Goal: Task Accomplishment & Management: Complete application form

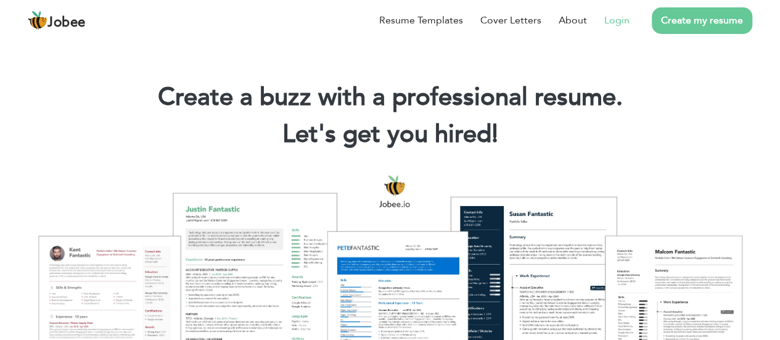
click at [614, 19] on link "Login" at bounding box center [617, 20] width 25 height 15
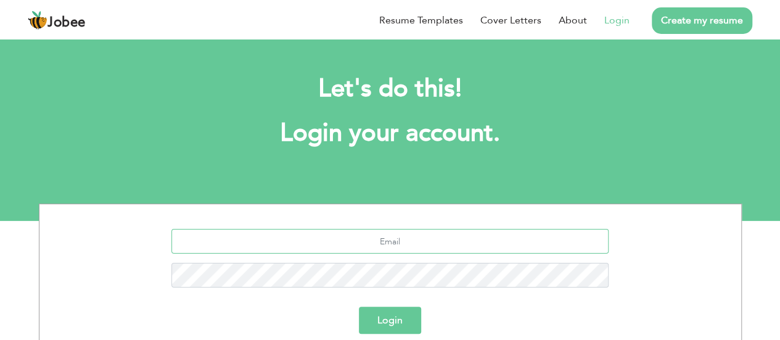
drag, startPoint x: 0, startPoint y: 0, endPoint x: 430, endPoint y: 235, distance: 490.0
click at [430, 235] on input "text" at bounding box center [390, 241] width 437 height 25
type input "farooq.gill@hotmail.com"
click at [359, 307] on button "Login" at bounding box center [390, 320] width 62 height 27
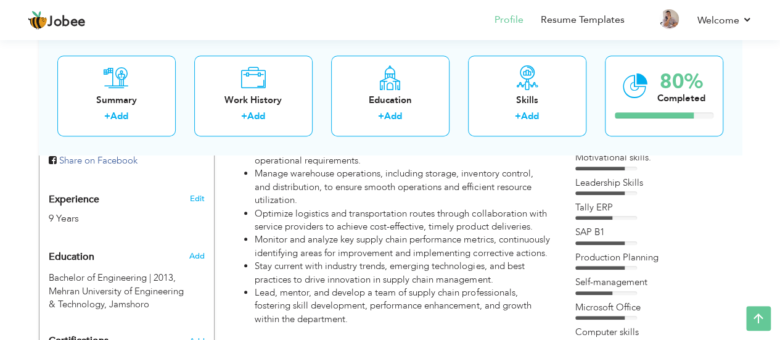
scroll to position [449, 0]
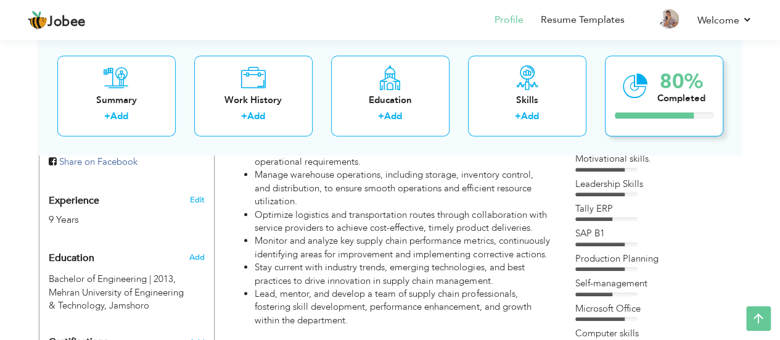
click at [698, 109] on div "80% Completed" at bounding box center [664, 96] width 118 height 81
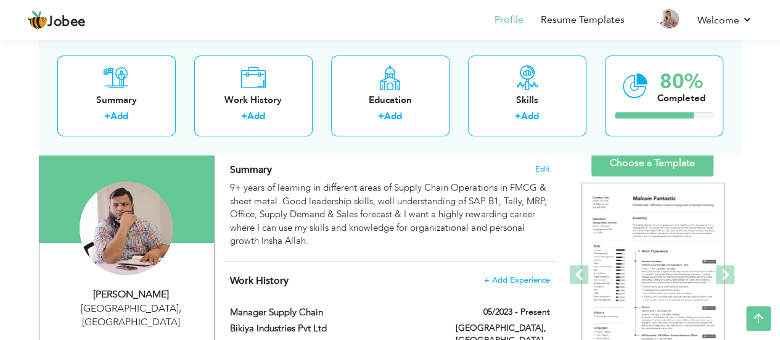
scroll to position [83, 0]
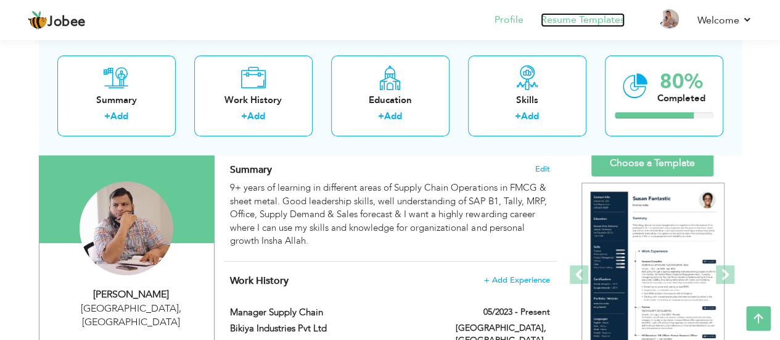
click at [579, 22] on link "Resume Templates" at bounding box center [583, 20] width 84 height 14
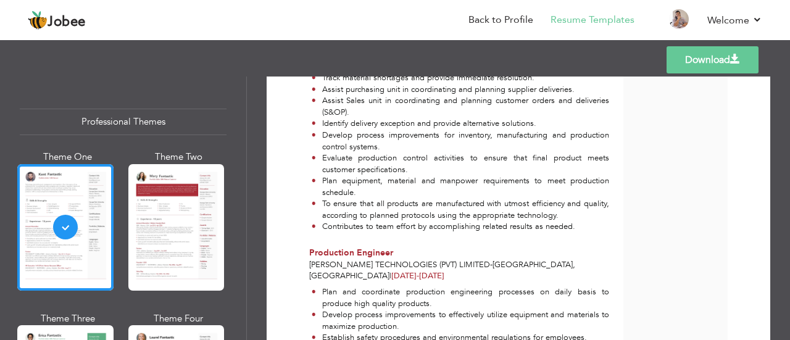
scroll to position [2317, 0]
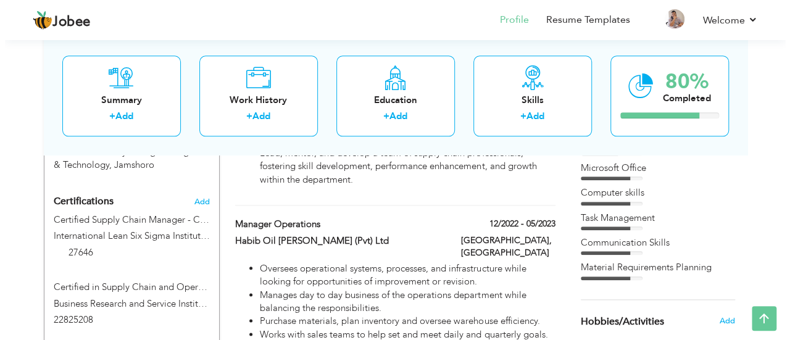
scroll to position [602, 0]
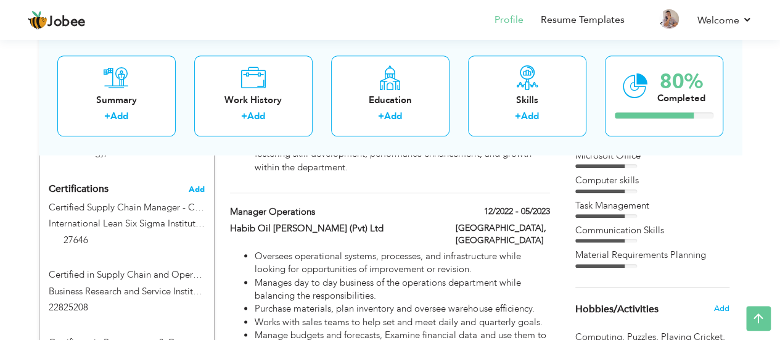
click at [197, 185] on span "Add" at bounding box center [197, 189] width 16 height 9
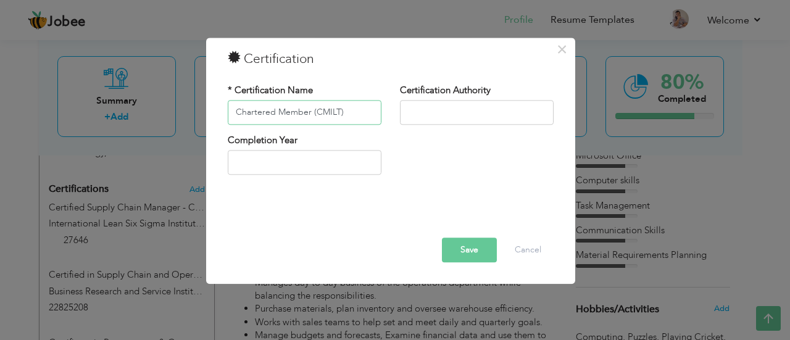
type input "Chartered Member (CMILT)"
click at [465, 124] on input "text" at bounding box center [477, 112] width 154 height 25
type input "The Chartered Institute of Logistics and Transportation"
type input "2025"
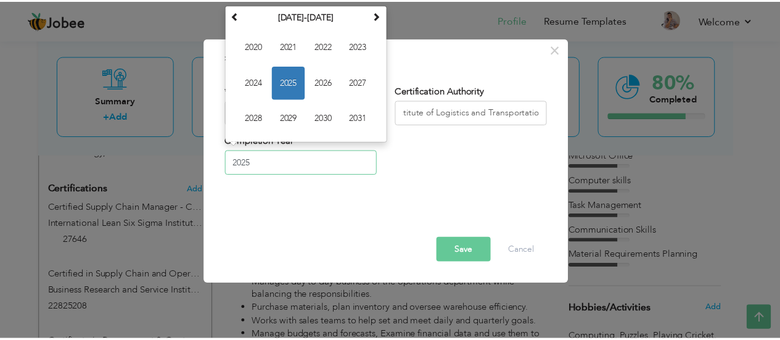
scroll to position [0, 0]
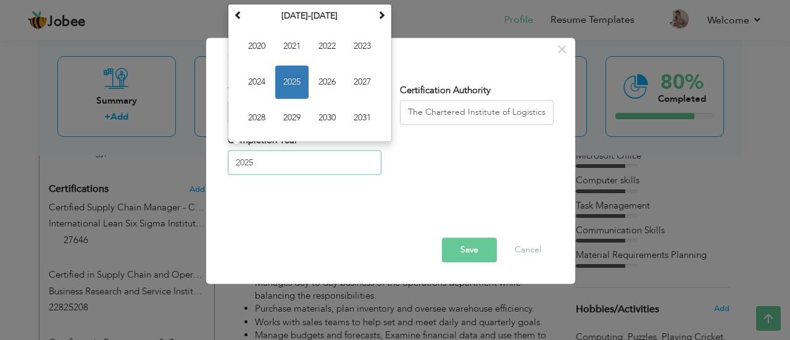
click at [339, 172] on input "2025" at bounding box center [305, 163] width 154 height 25
click at [288, 68] on span "2025" at bounding box center [291, 81] width 33 height 33
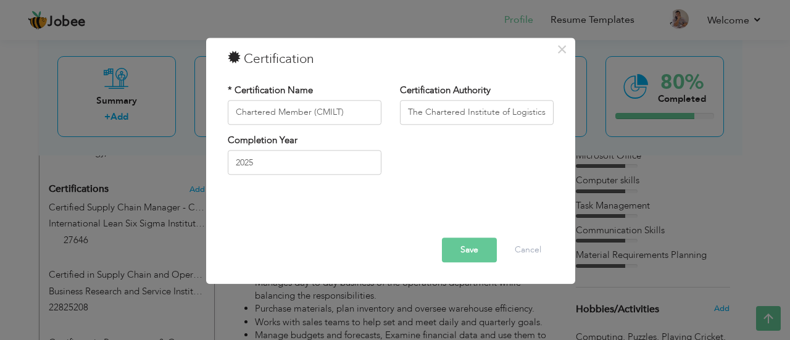
click at [469, 247] on button "Save" at bounding box center [469, 250] width 55 height 25
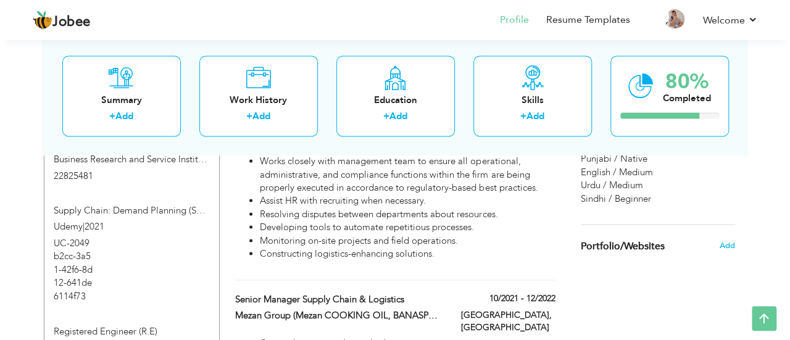
scroll to position [869, 0]
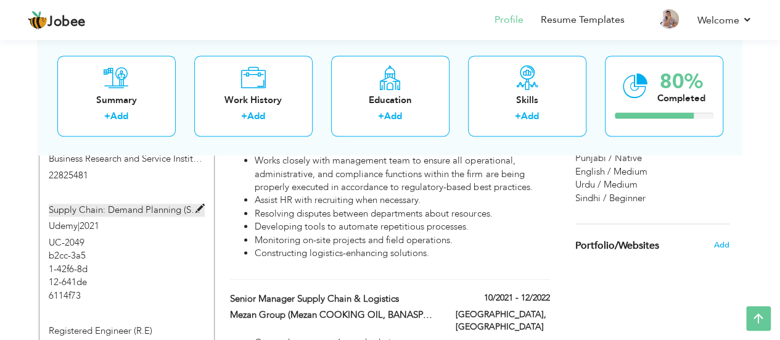
click at [110, 204] on label "Supply Chain: Demand Planning (Sales Forecasting and S&OP)" at bounding box center [127, 210] width 156 height 13
type input "Supply Chain: Demand Planning (Sales Forecasting and S&OP)"
type input "Udemy"
type input "2021"
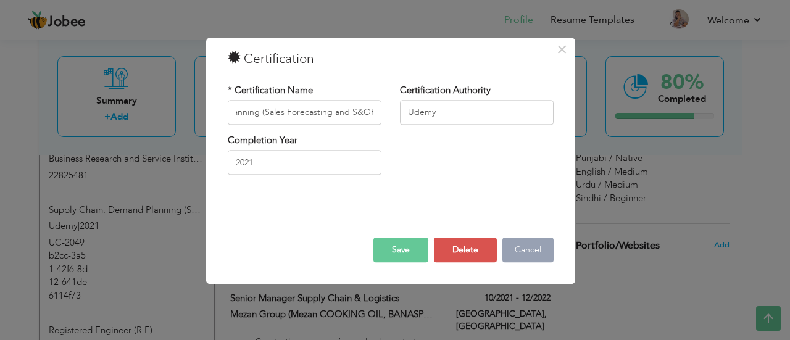
scroll to position [0, 0]
click at [516, 249] on button "Cancel" at bounding box center [527, 250] width 51 height 25
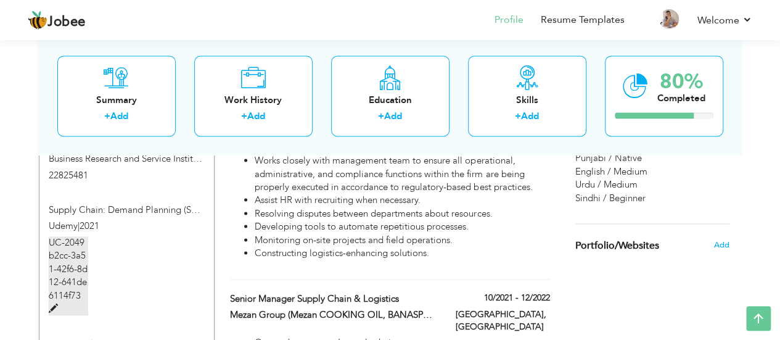
click at [68, 240] on label "UC-2049b2cc-3a51-42f6-8d12-641de6114f73" at bounding box center [68, 276] width 39 height 80
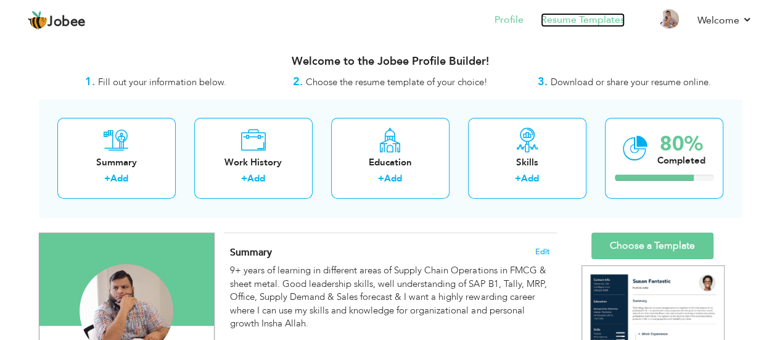
click at [570, 14] on link "Resume Templates" at bounding box center [583, 20] width 84 height 14
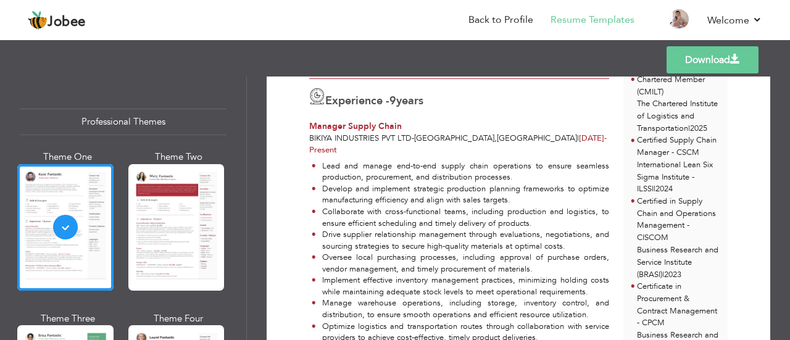
scroll to position [305, 0]
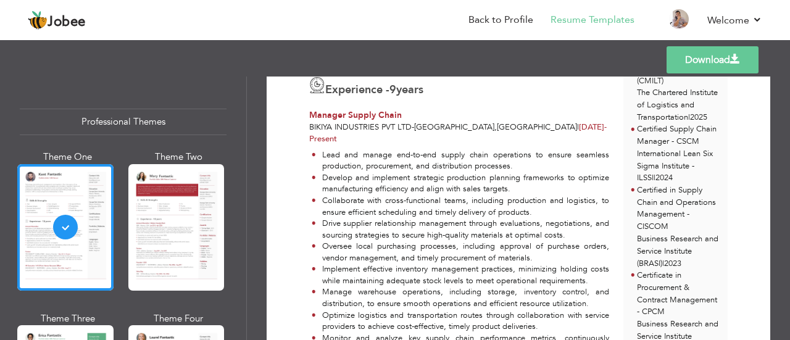
click at [699, 57] on link "Download" at bounding box center [712, 59] width 92 height 27
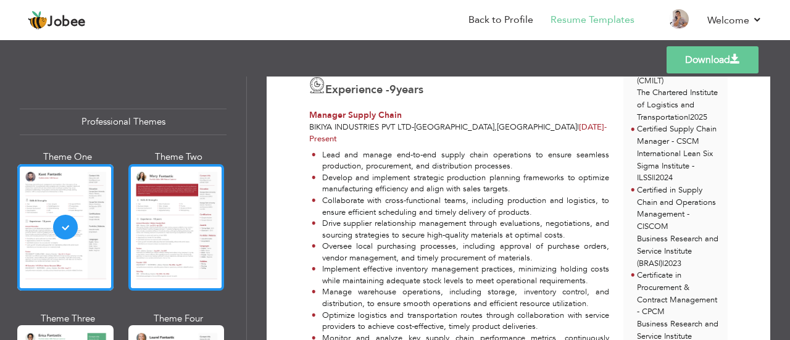
click at [197, 217] on div at bounding box center [176, 227] width 96 height 126
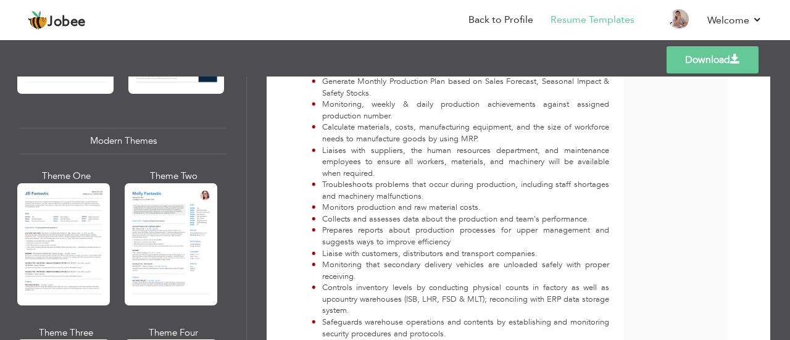
scroll to position [521, 0]
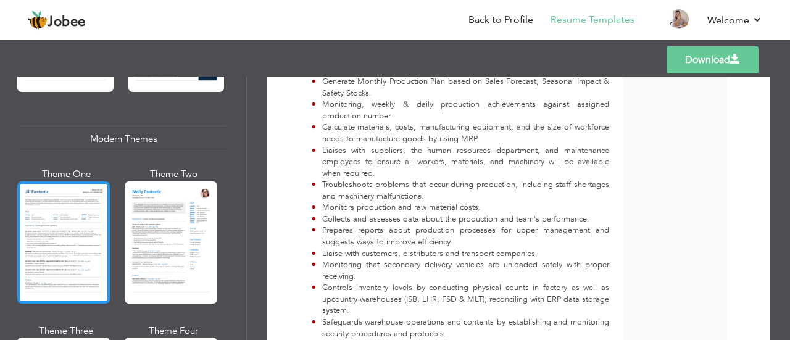
click at [52, 228] on div at bounding box center [63, 242] width 93 height 122
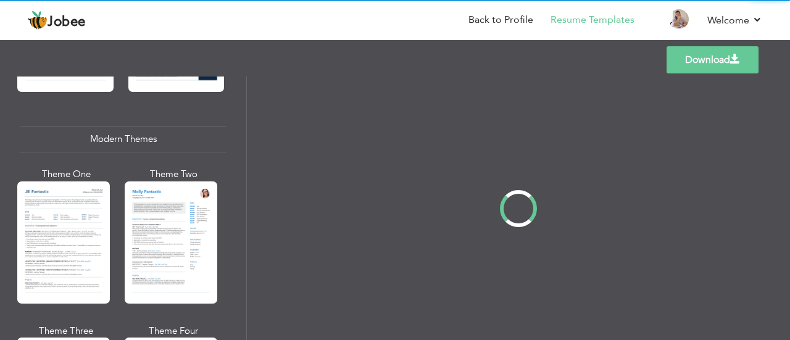
scroll to position [0, 0]
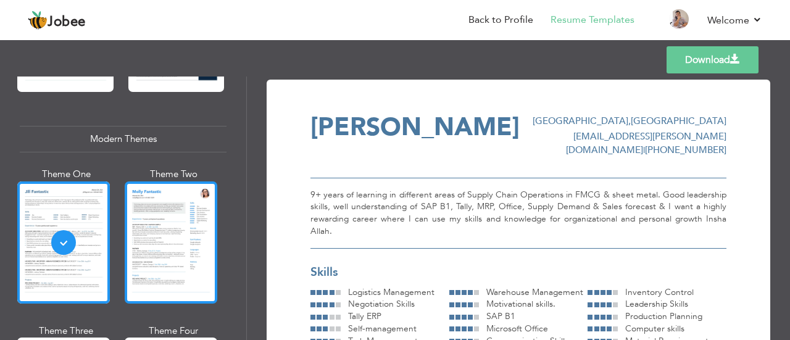
click at [202, 215] on div at bounding box center [171, 242] width 93 height 122
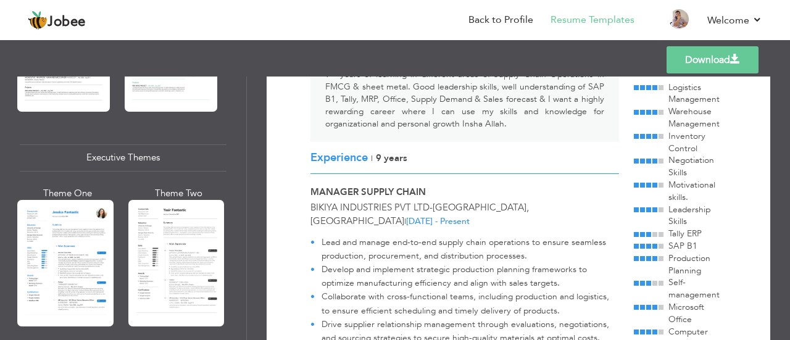
scroll to position [870, 0]
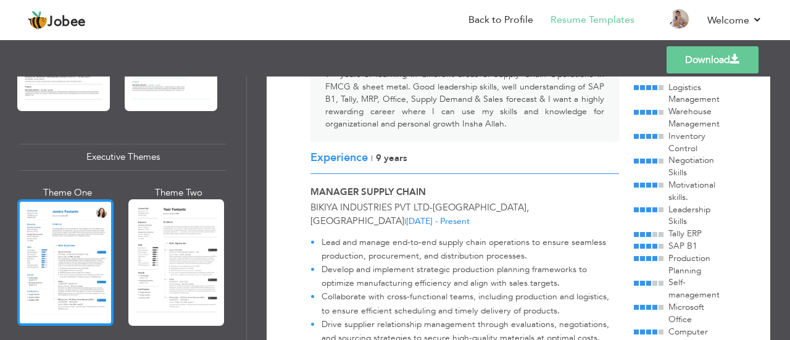
click at [66, 249] on div at bounding box center [65, 262] width 96 height 126
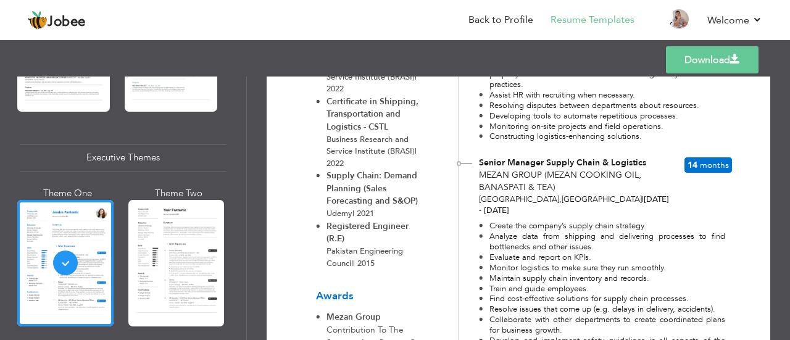
scroll to position [880, 0]
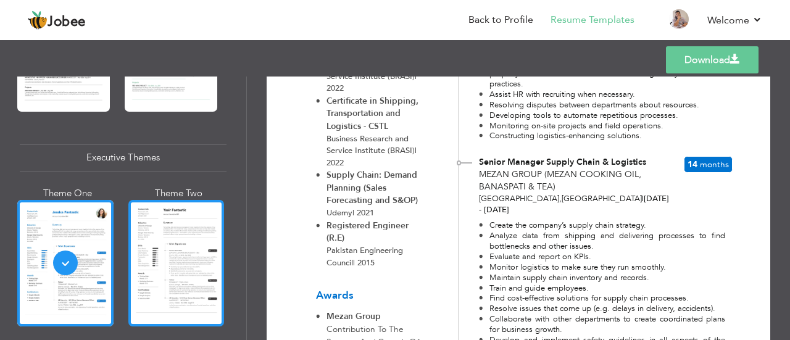
click at [179, 242] on div at bounding box center [176, 263] width 96 height 126
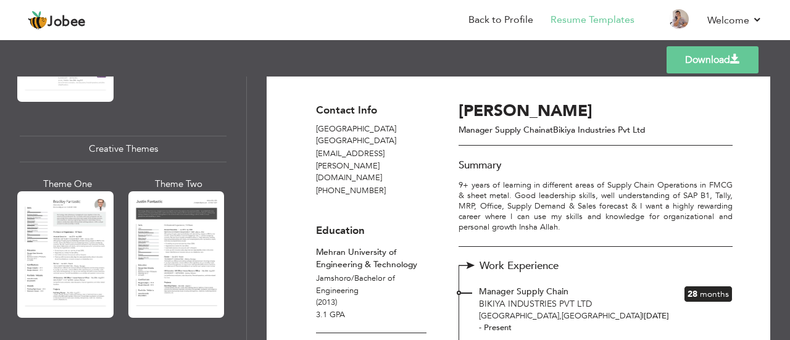
scroll to position [1418, 0]
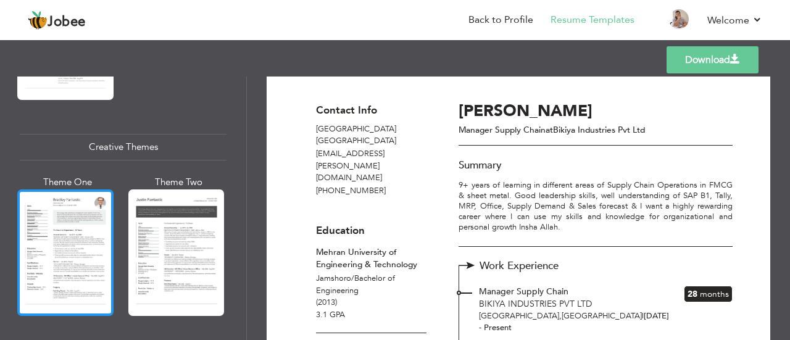
click at [35, 240] on div at bounding box center [65, 252] width 96 height 126
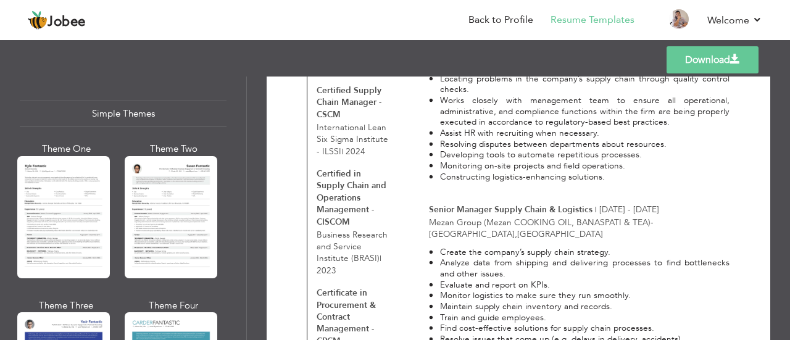
scroll to position [2155, 0]
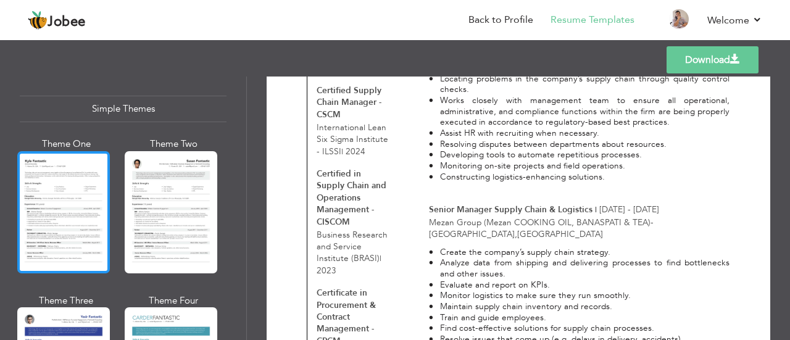
click at [48, 202] on div at bounding box center [63, 212] width 93 height 122
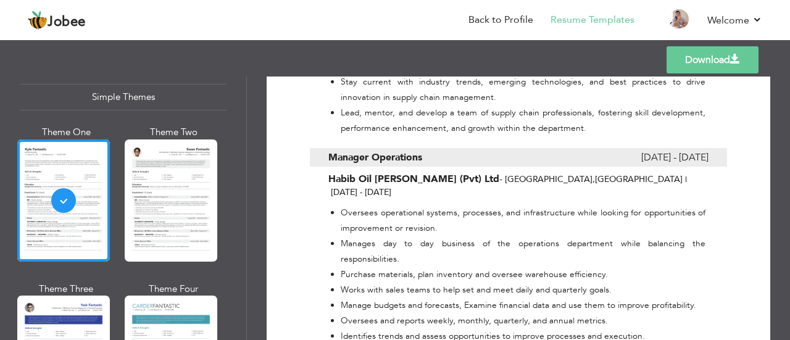
scroll to position [2167, 0]
click at [167, 160] on div at bounding box center [171, 200] width 93 height 122
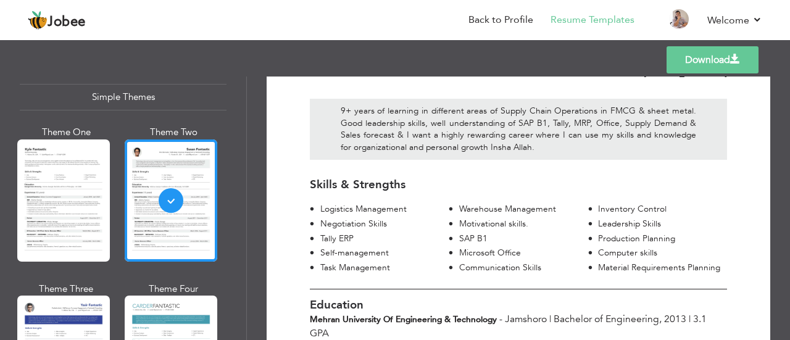
scroll to position [0, 0]
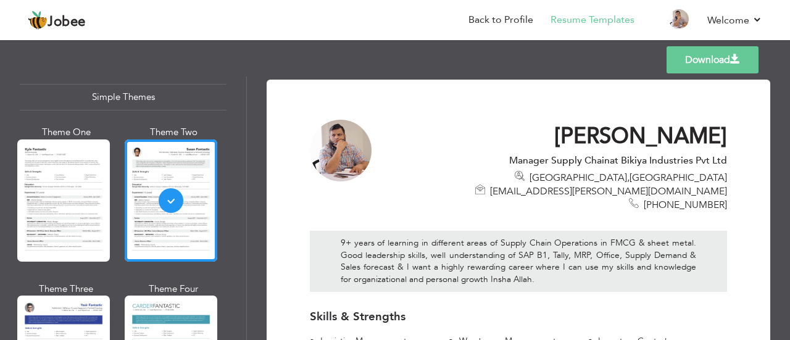
click at [707, 62] on link "Download" at bounding box center [712, 59] width 92 height 27
